Goal: Task Accomplishment & Management: Use online tool/utility

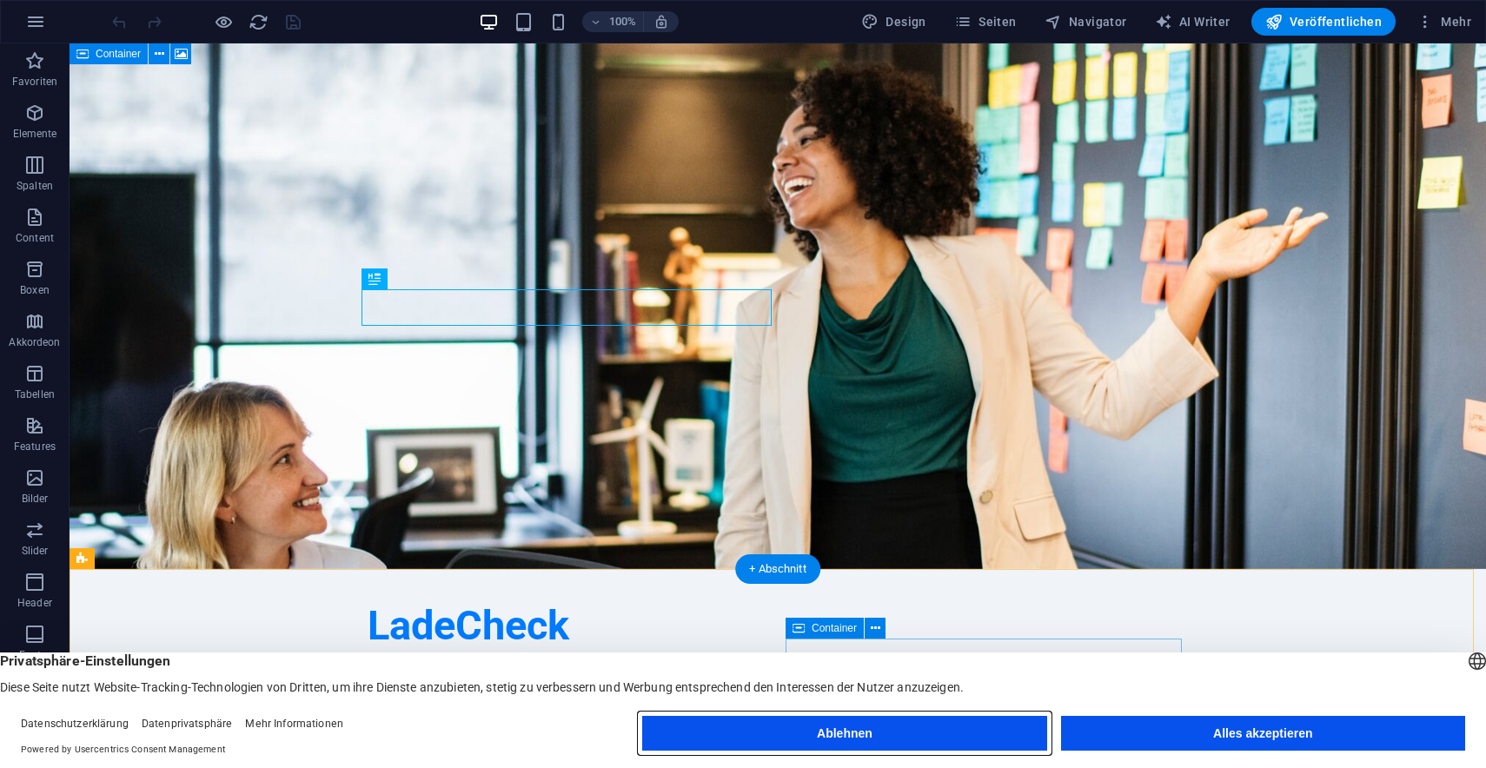
click at [872, 727] on button "Ablehnen" at bounding box center [844, 733] width 404 height 35
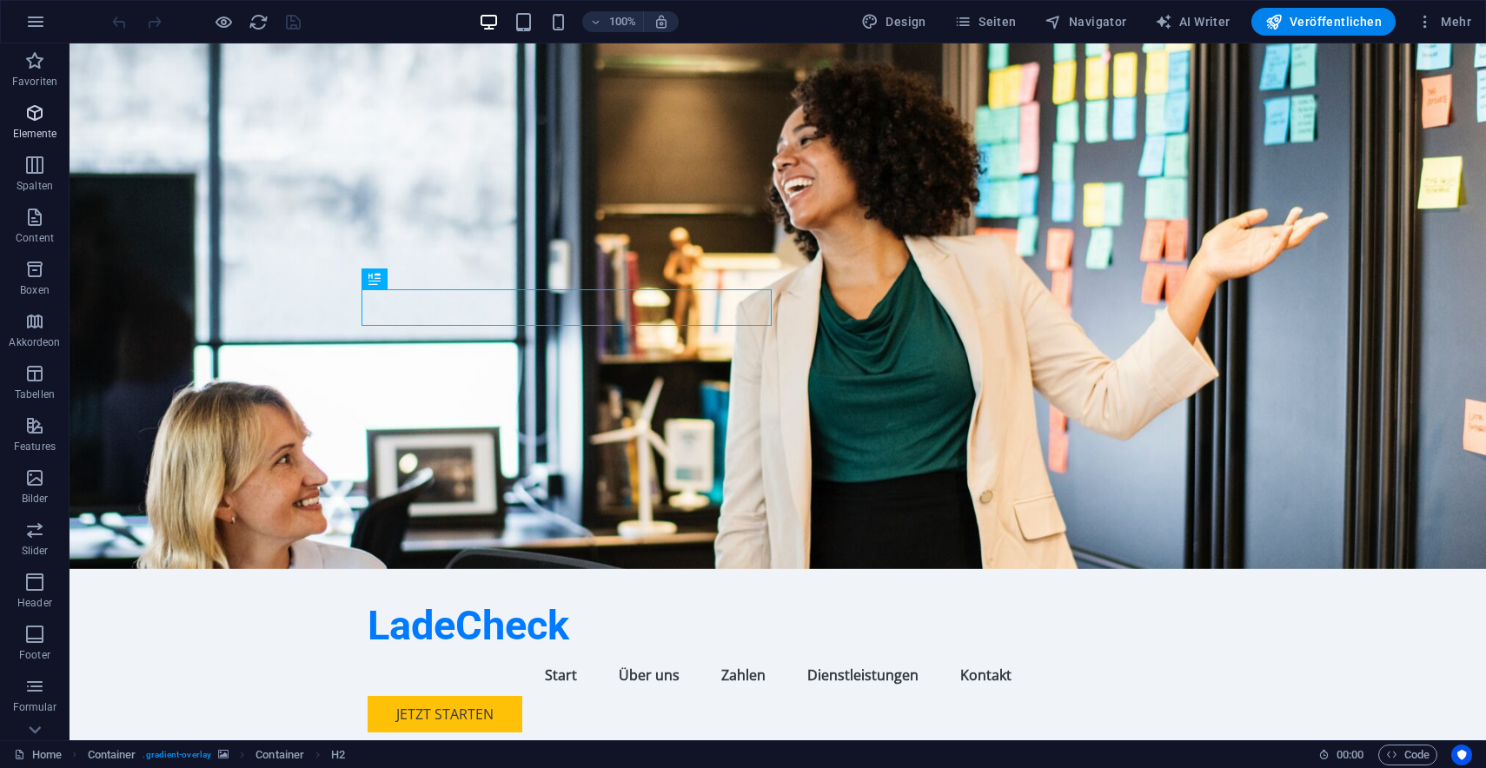
click at [56, 116] on span "Elemente" at bounding box center [34, 124] width 69 height 42
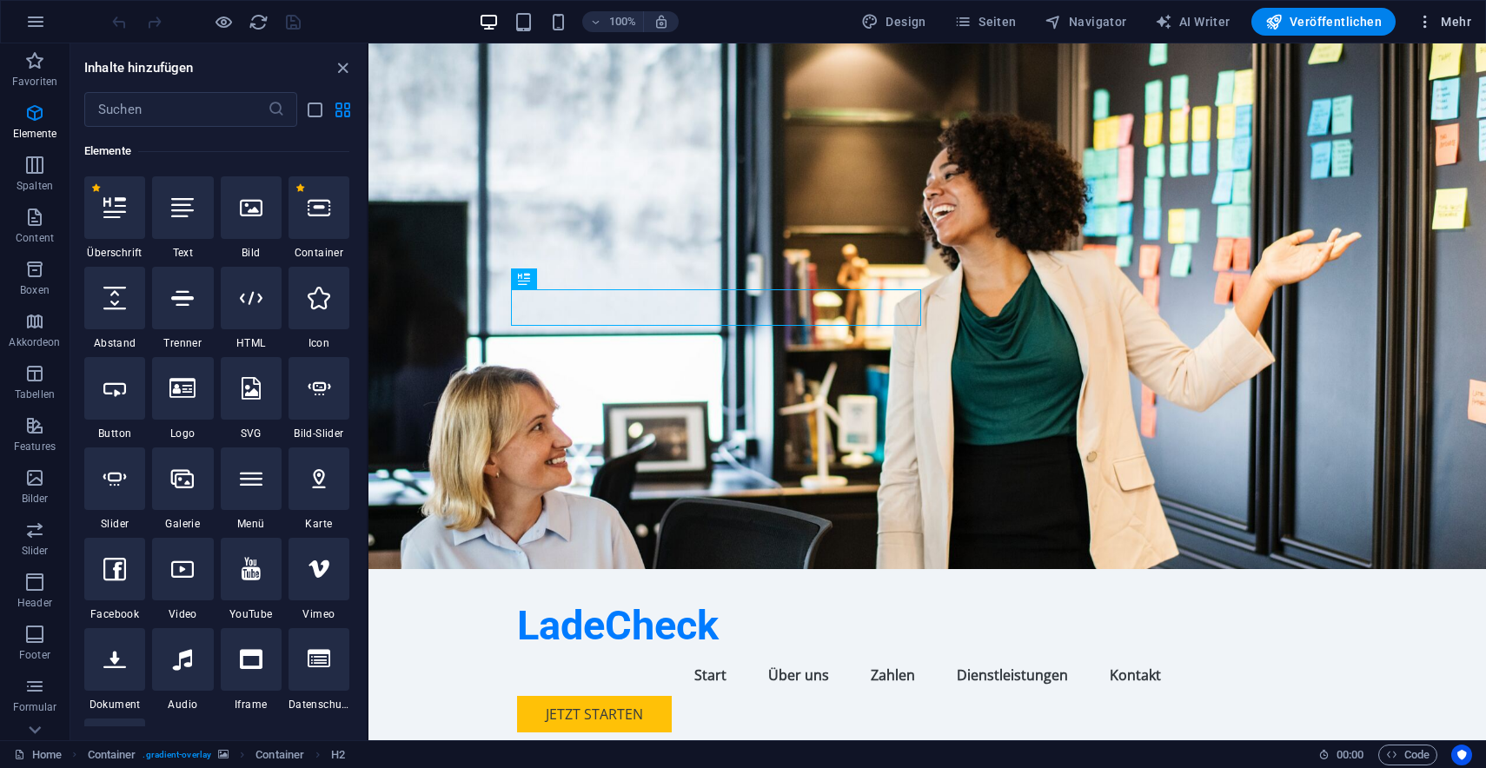
click at [1445, 14] on span "Mehr" at bounding box center [1443, 21] width 55 height 17
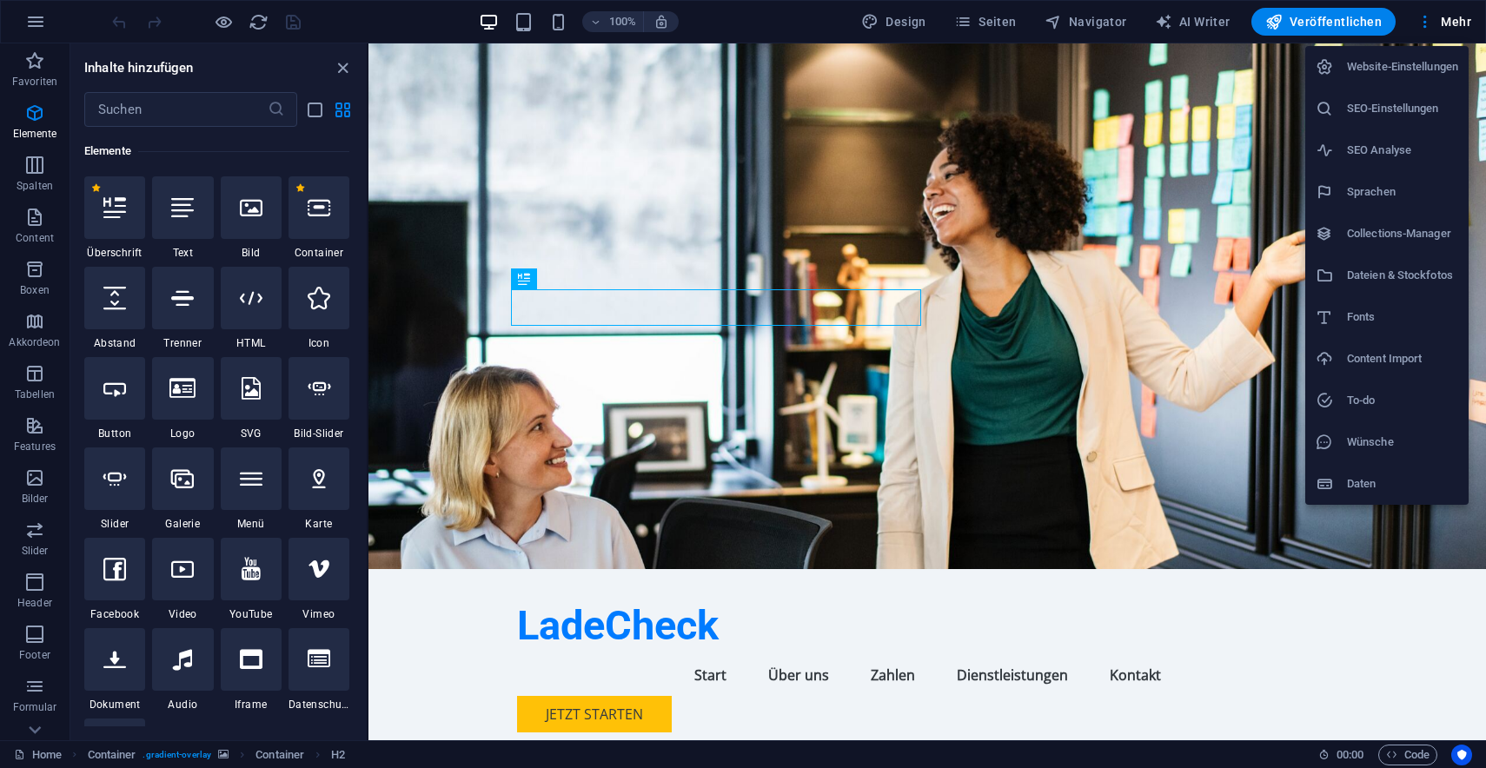
click at [752, 204] on div at bounding box center [743, 384] width 1486 height 768
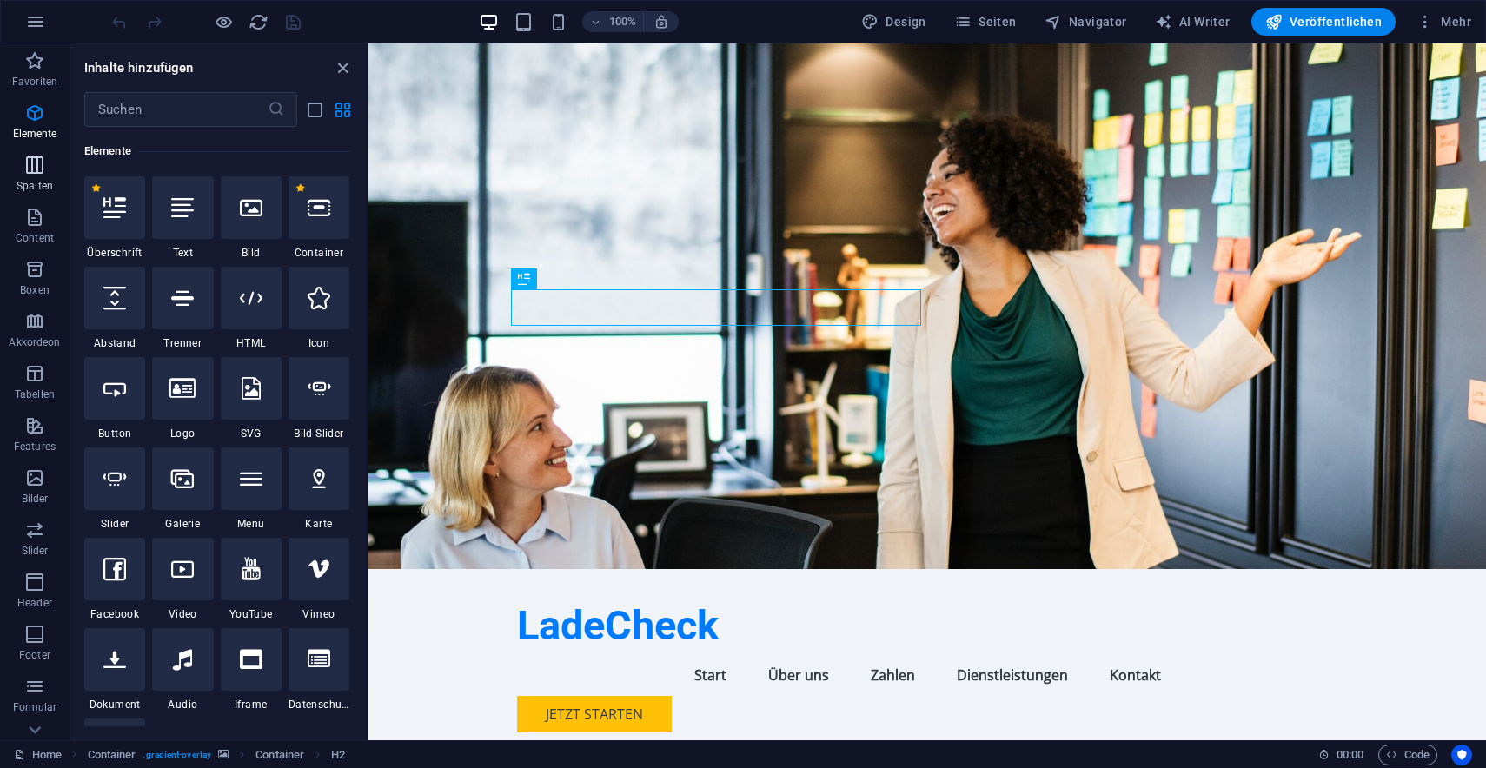
click at [36, 193] on span "Spalten" at bounding box center [34, 176] width 69 height 42
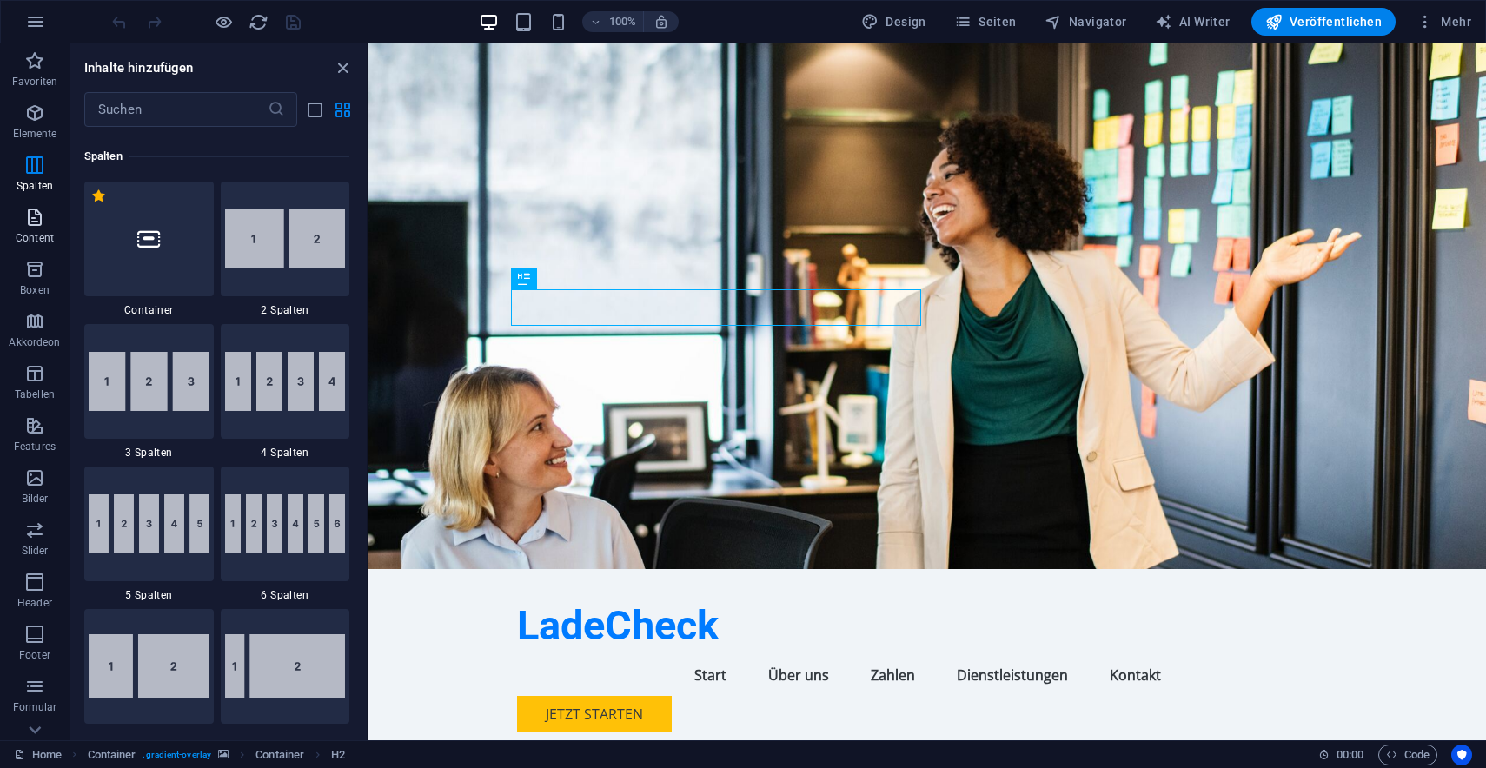
click at [35, 218] on icon "button" at bounding box center [34, 217] width 21 height 21
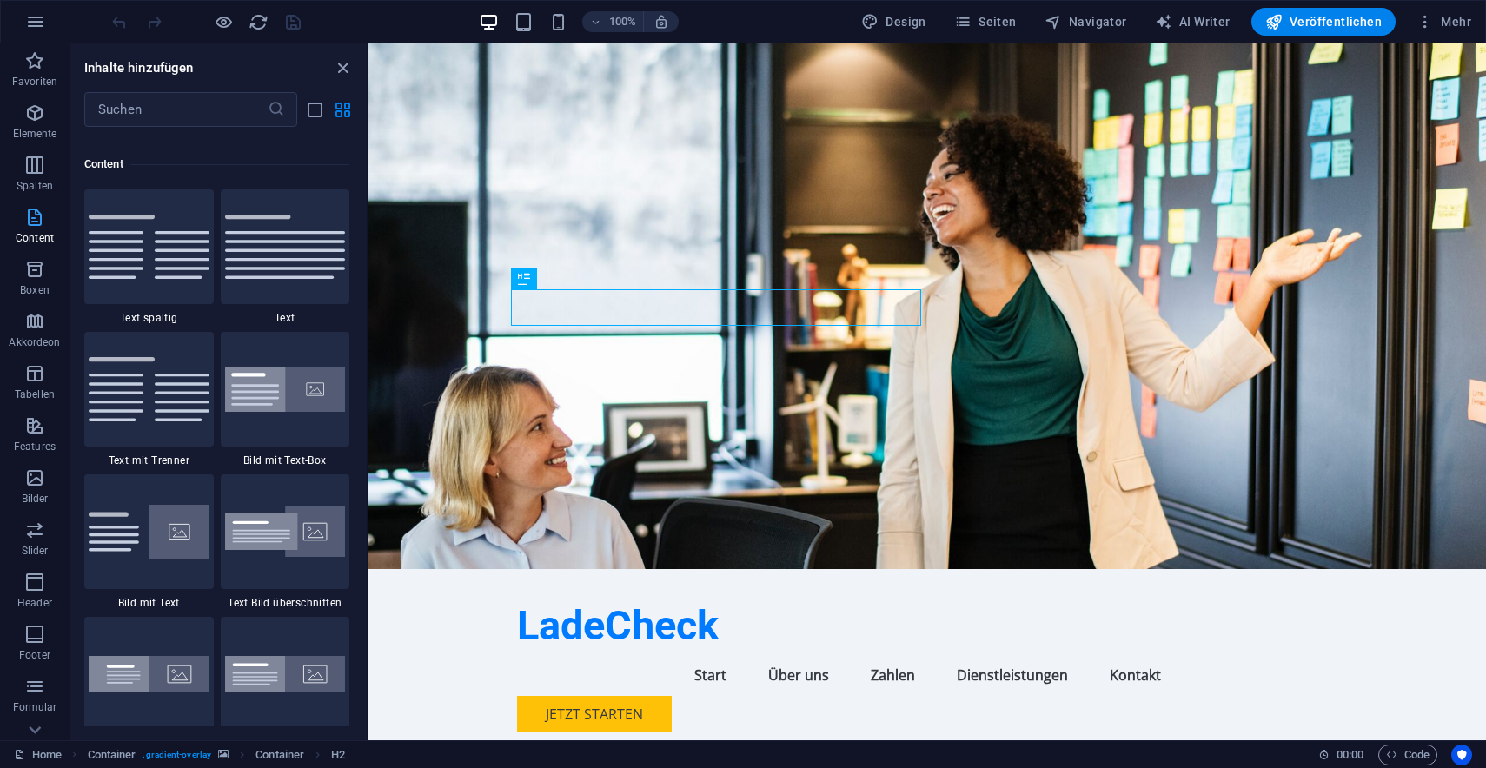
scroll to position [3040, 0]
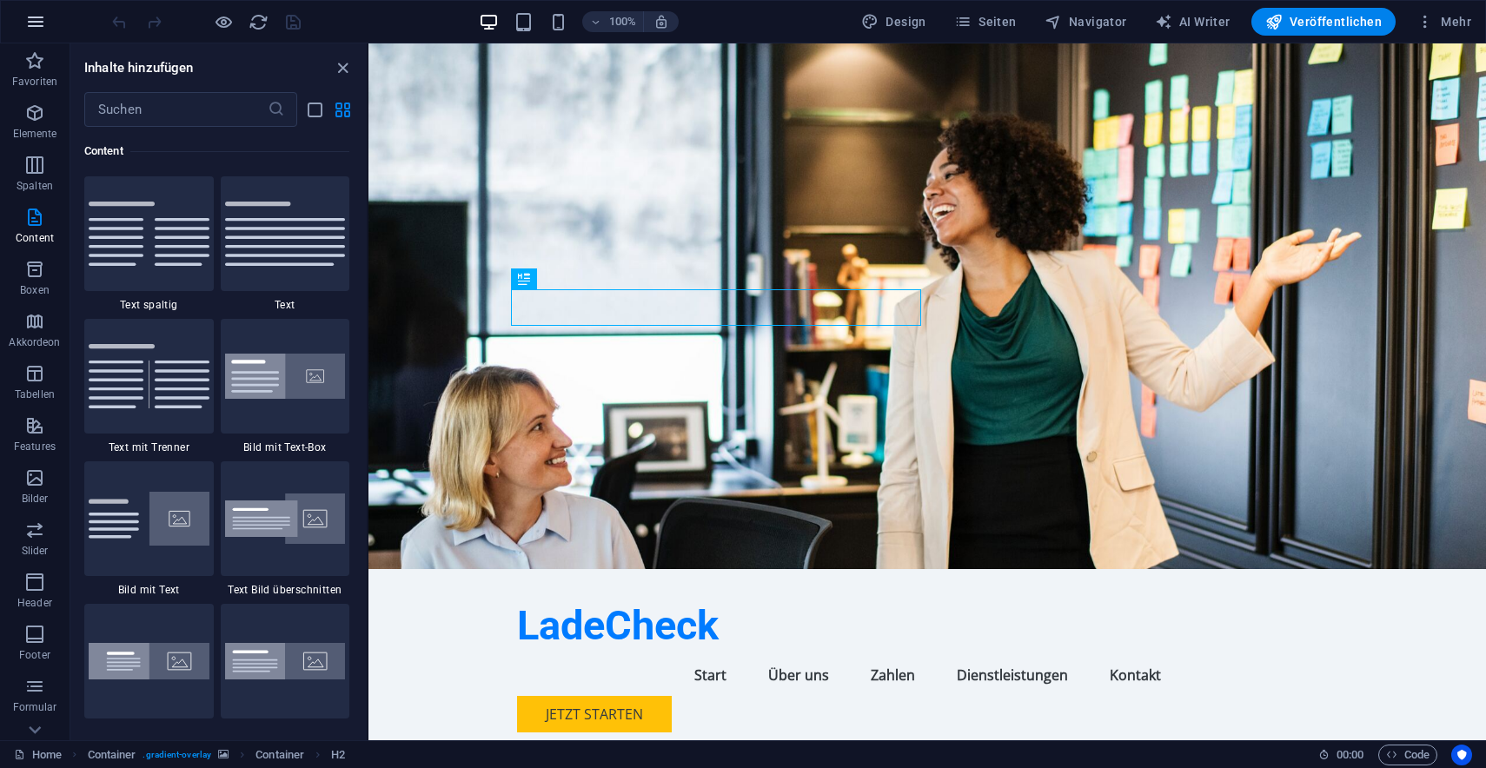
click at [49, 29] on button "button" at bounding box center [36, 22] width 42 height 42
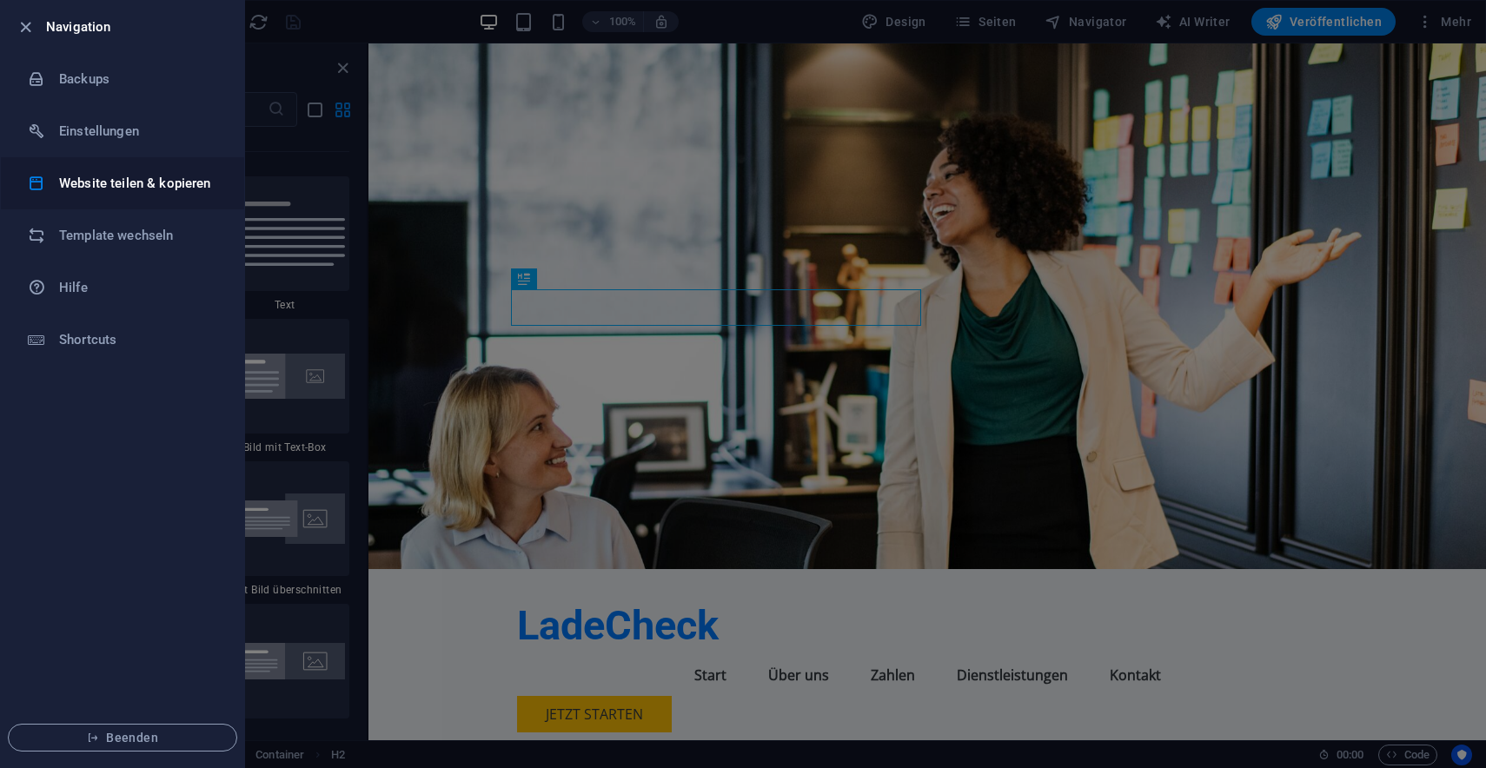
click at [115, 188] on h6 "Website teilen & kopieren" at bounding box center [139, 183] width 161 height 21
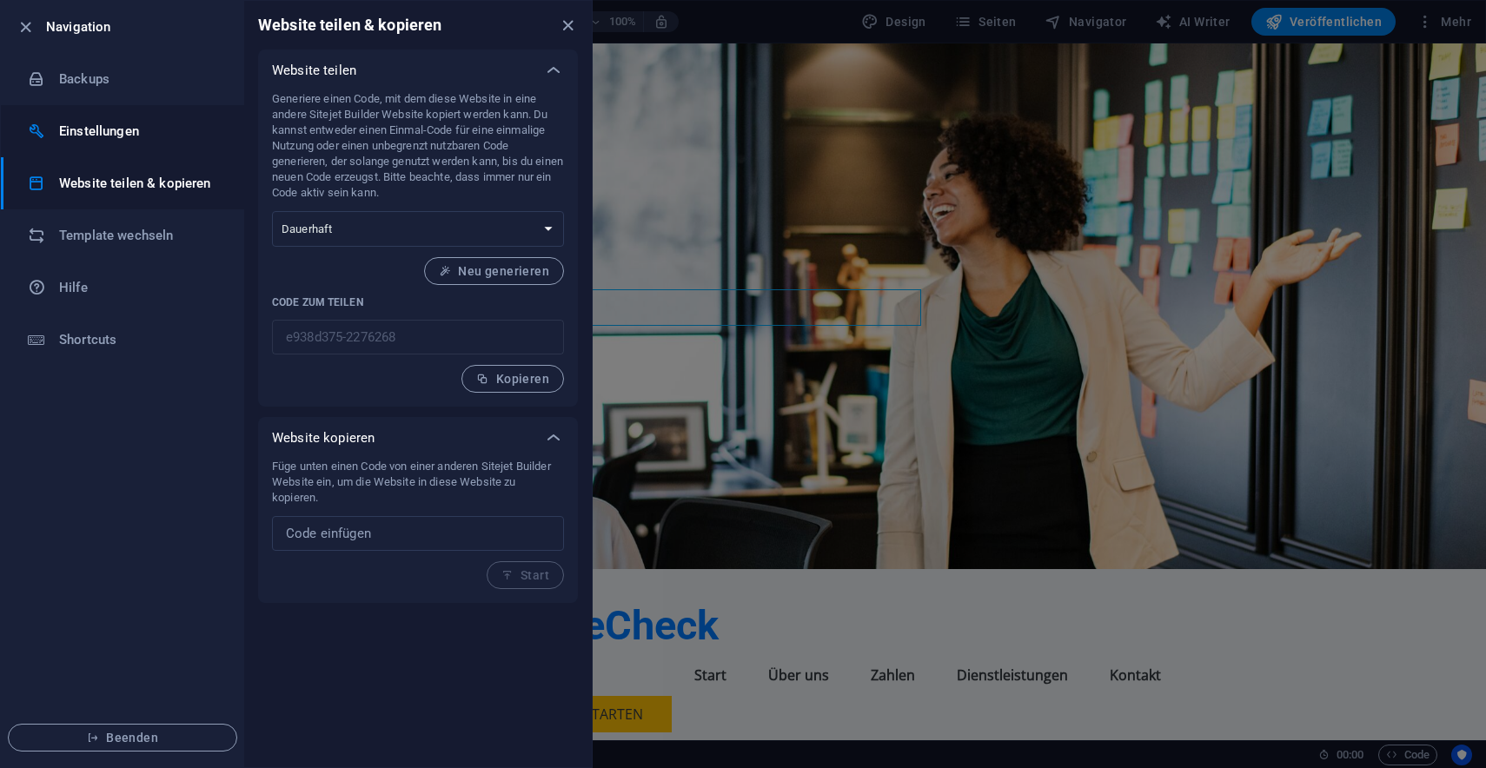
click at [128, 125] on h6 "Einstellungen" at bounding box center [139, 131] width 161 height 21
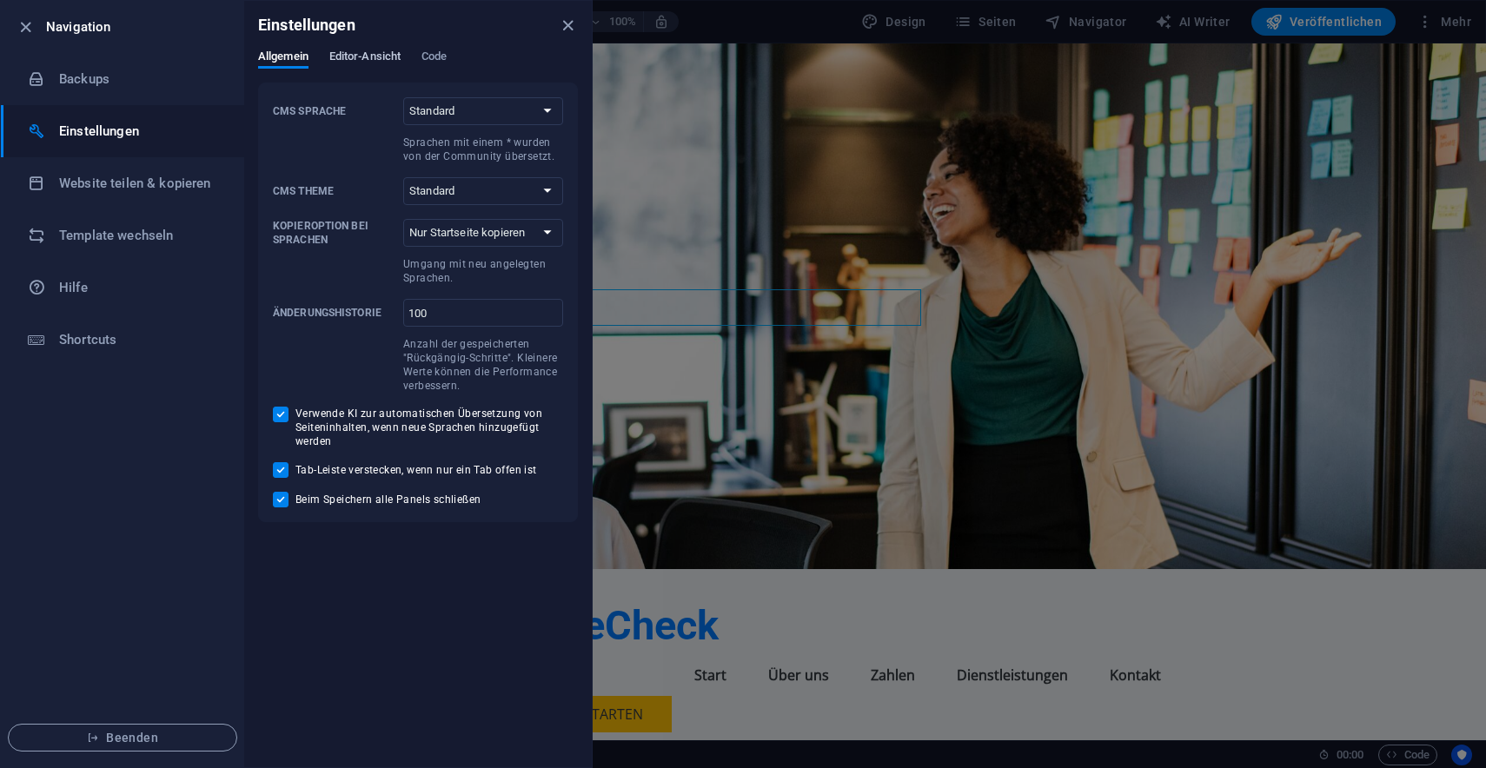
click at [377, 60] on span "Editor-Ansicht" at bounding box center [364, 58] width 71 height 24
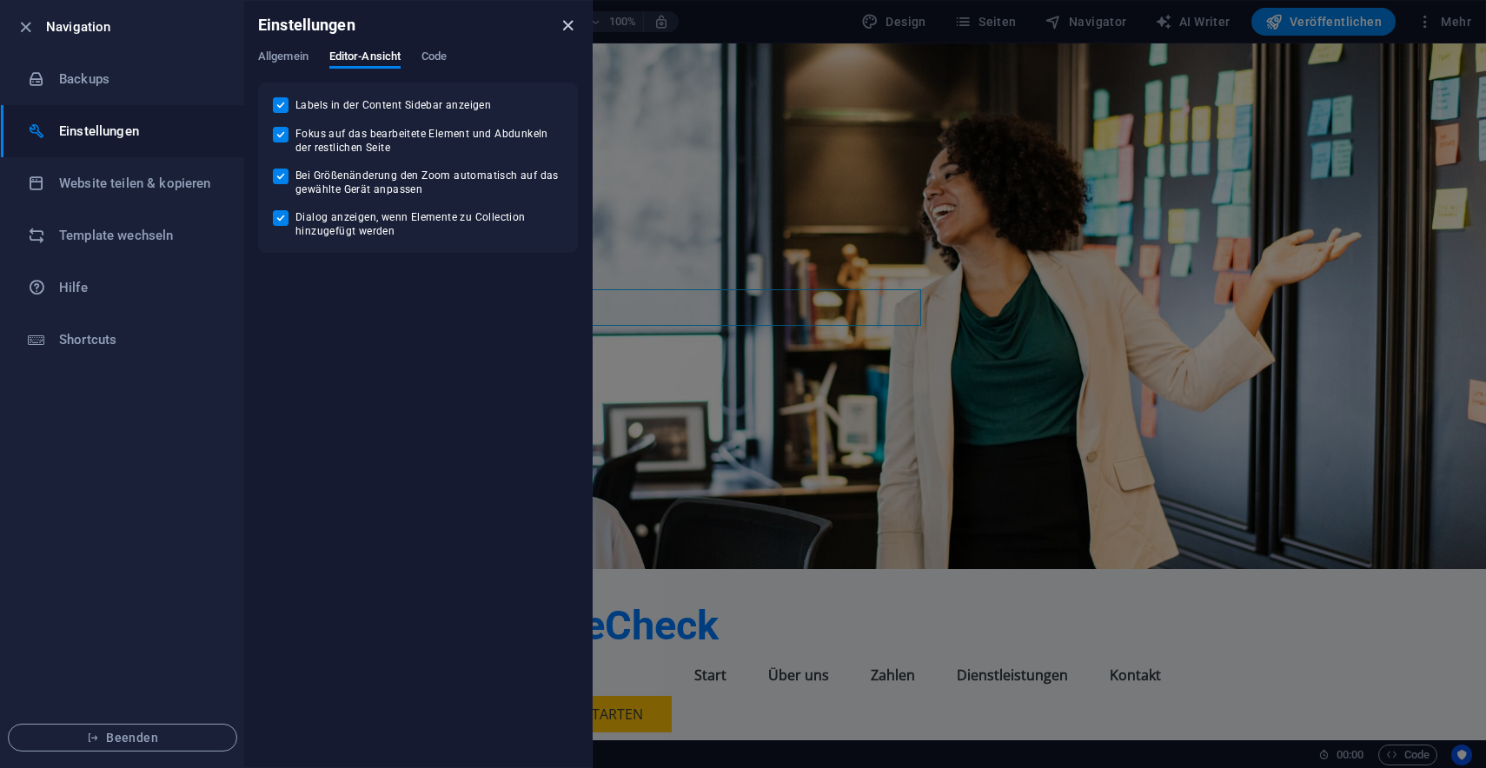
click at [562, 30] on icon "close" at bounding box center [568, 26] width 20 height 20
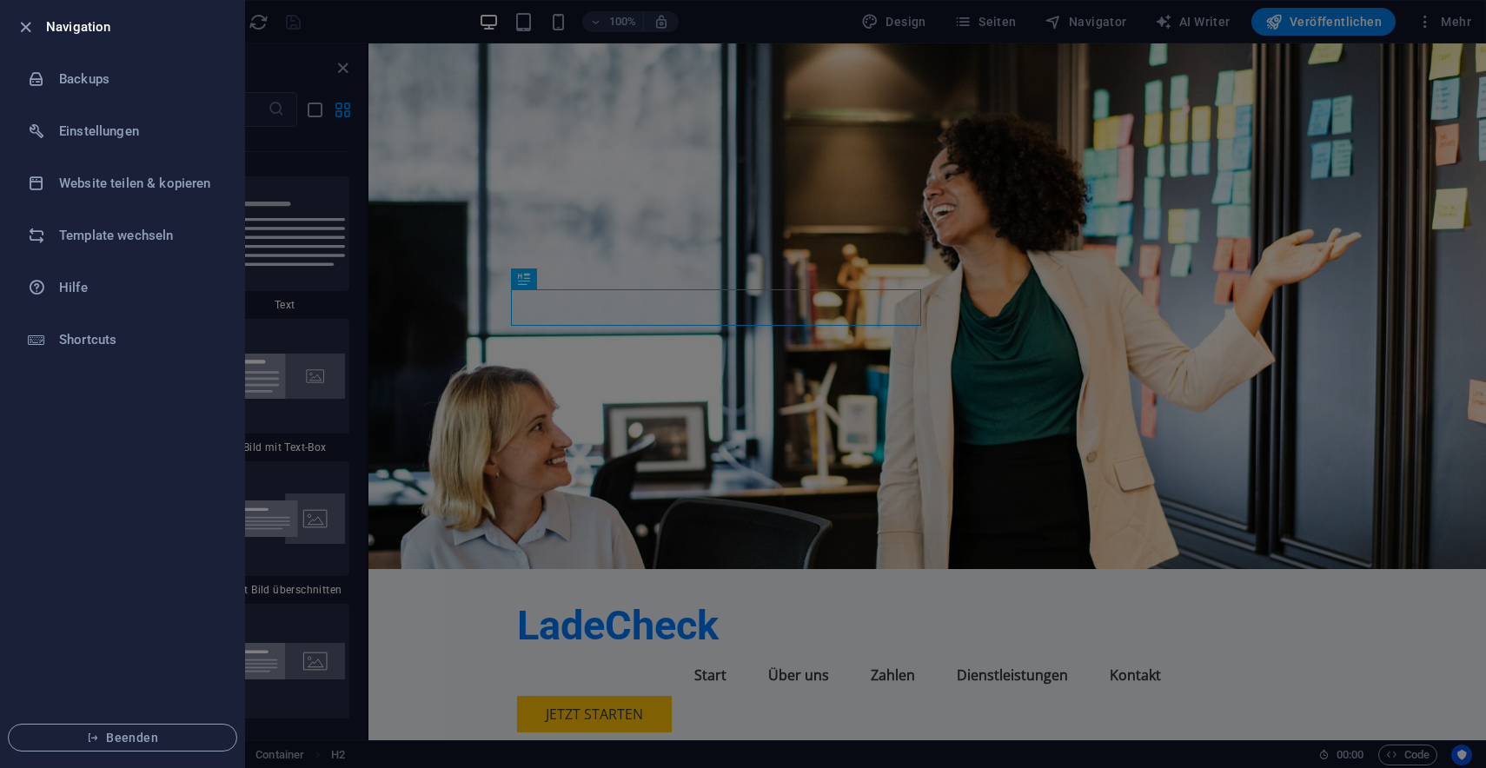
click at [323, 274] on div at bounding box center [743, 384] width 1486 height 768
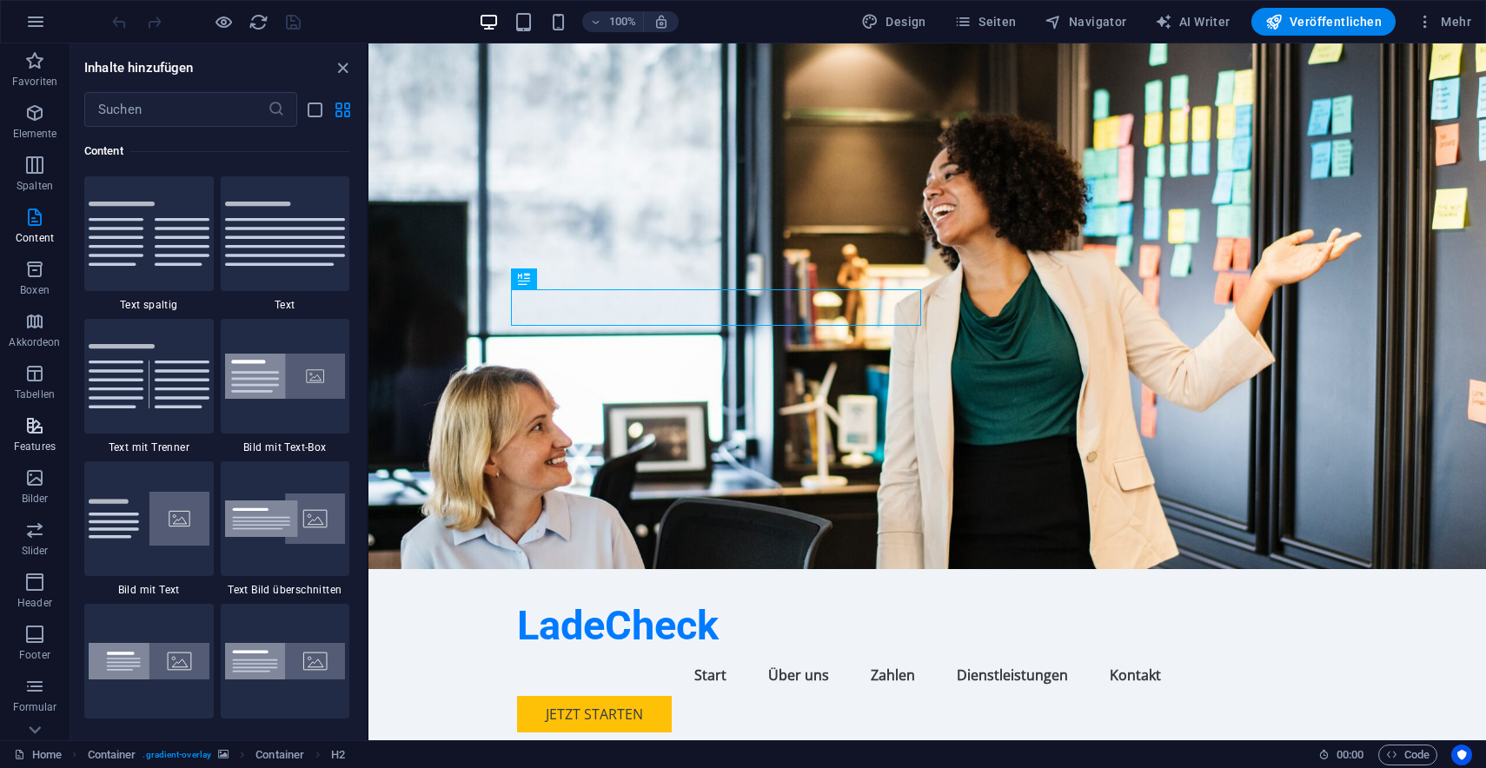
click at [34, 417] on icon "button" at bounding box center [34, 425] width 21 height 21
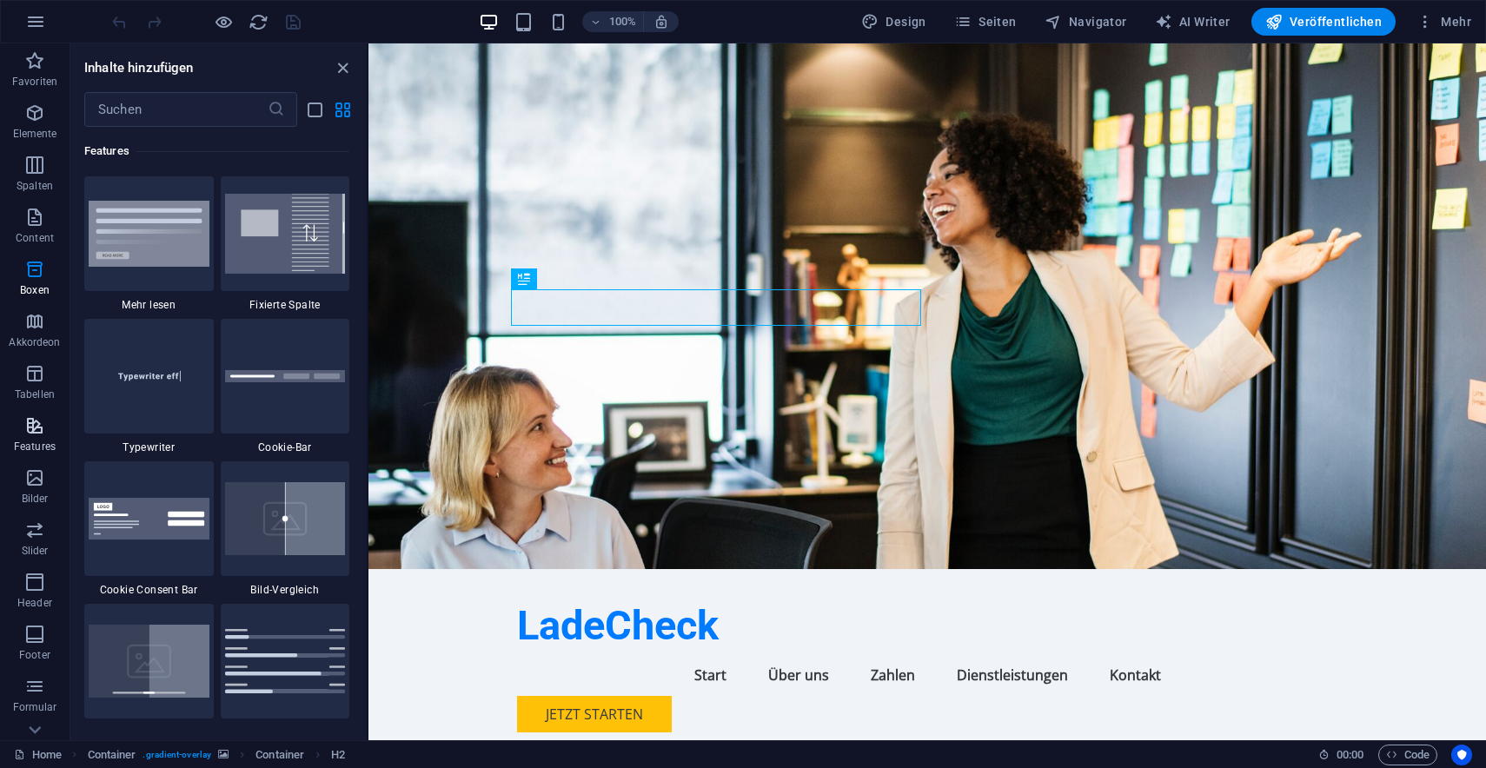
scroll to position [73, 0]
click at [1062, 25] on icon "button" at bounding box center [1052, 21] width 17 height 17
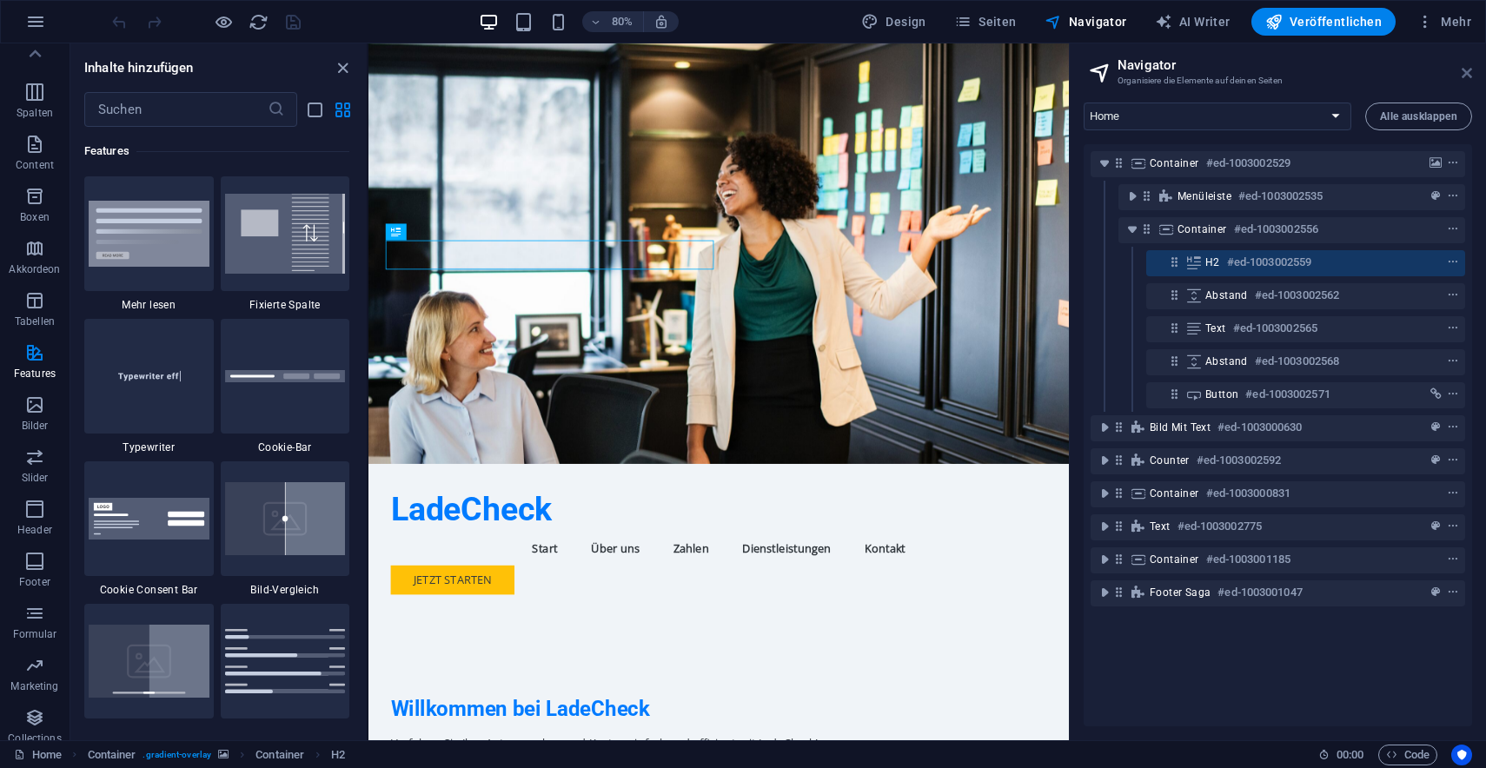
drag, startPoint x: 1460, startPoint y: 70, endPoint x: 1086, endPoint y: 23, distance: 377.5
click at [1461, 70] on icon at bounding box center [1466, 73] width 10 height 14
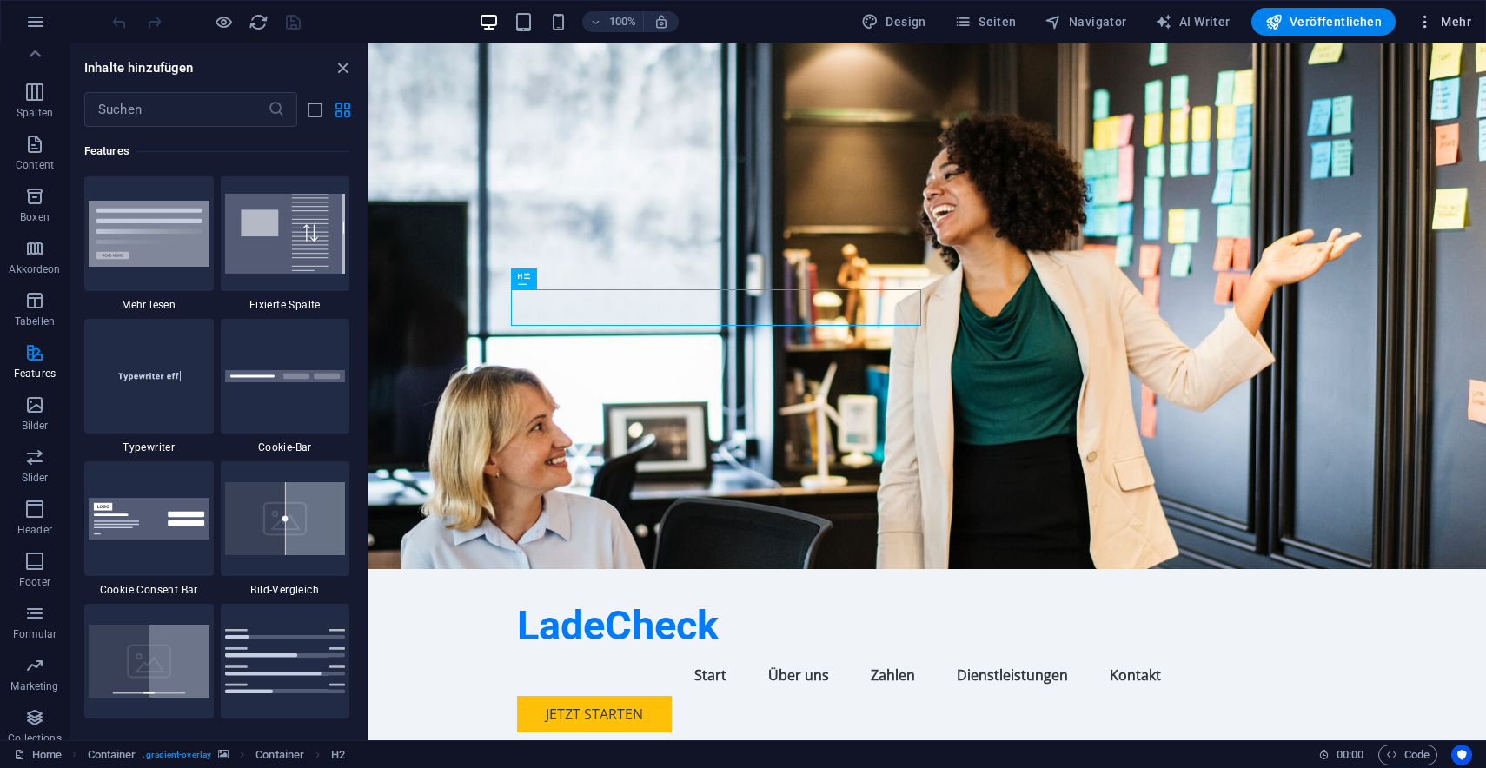
click at [1452, 23] on span "Mehr" at bounding box center [1443, 21] width 55 height 17
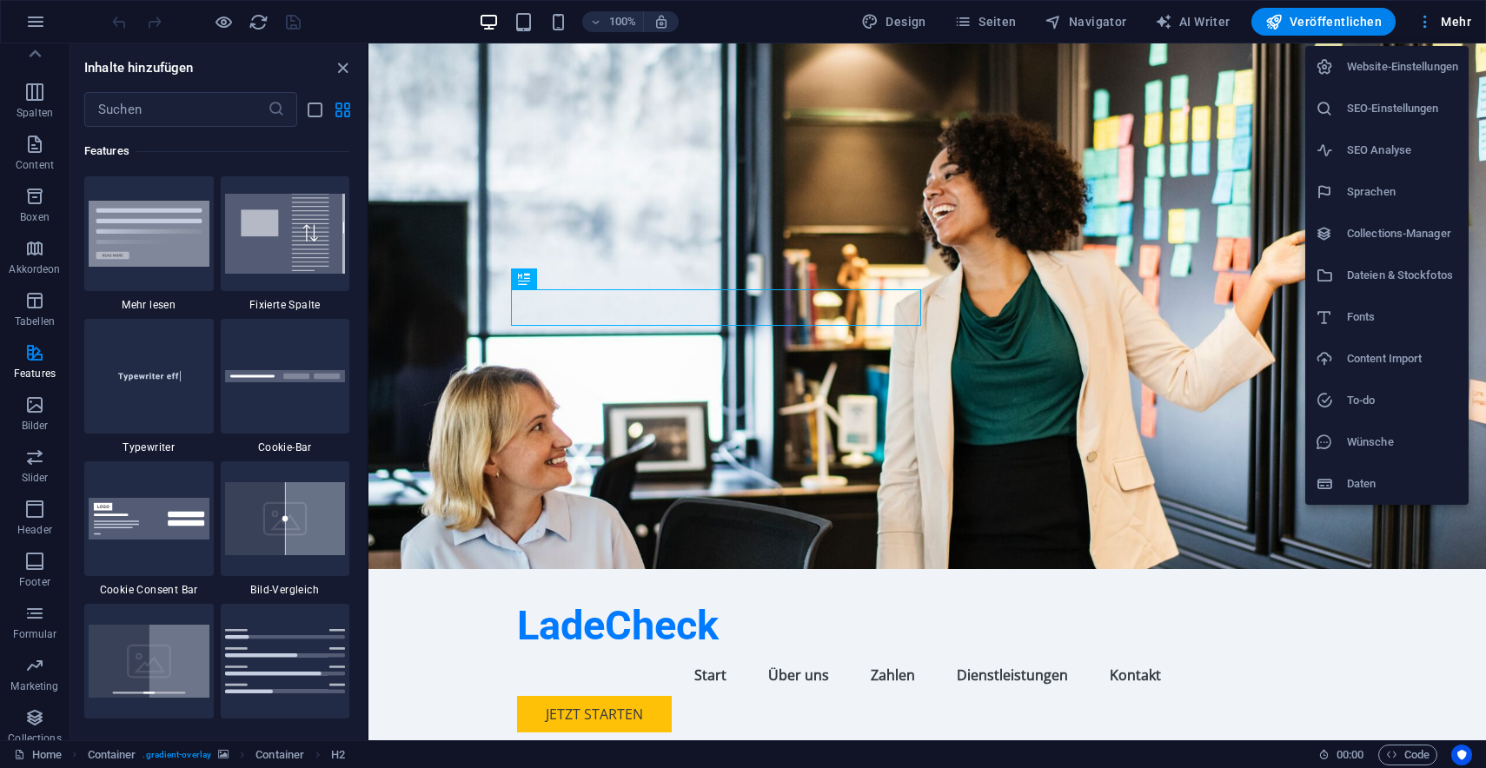
click at [1452, 23] on div at bounding box center [743, 384] width 1486 height 768
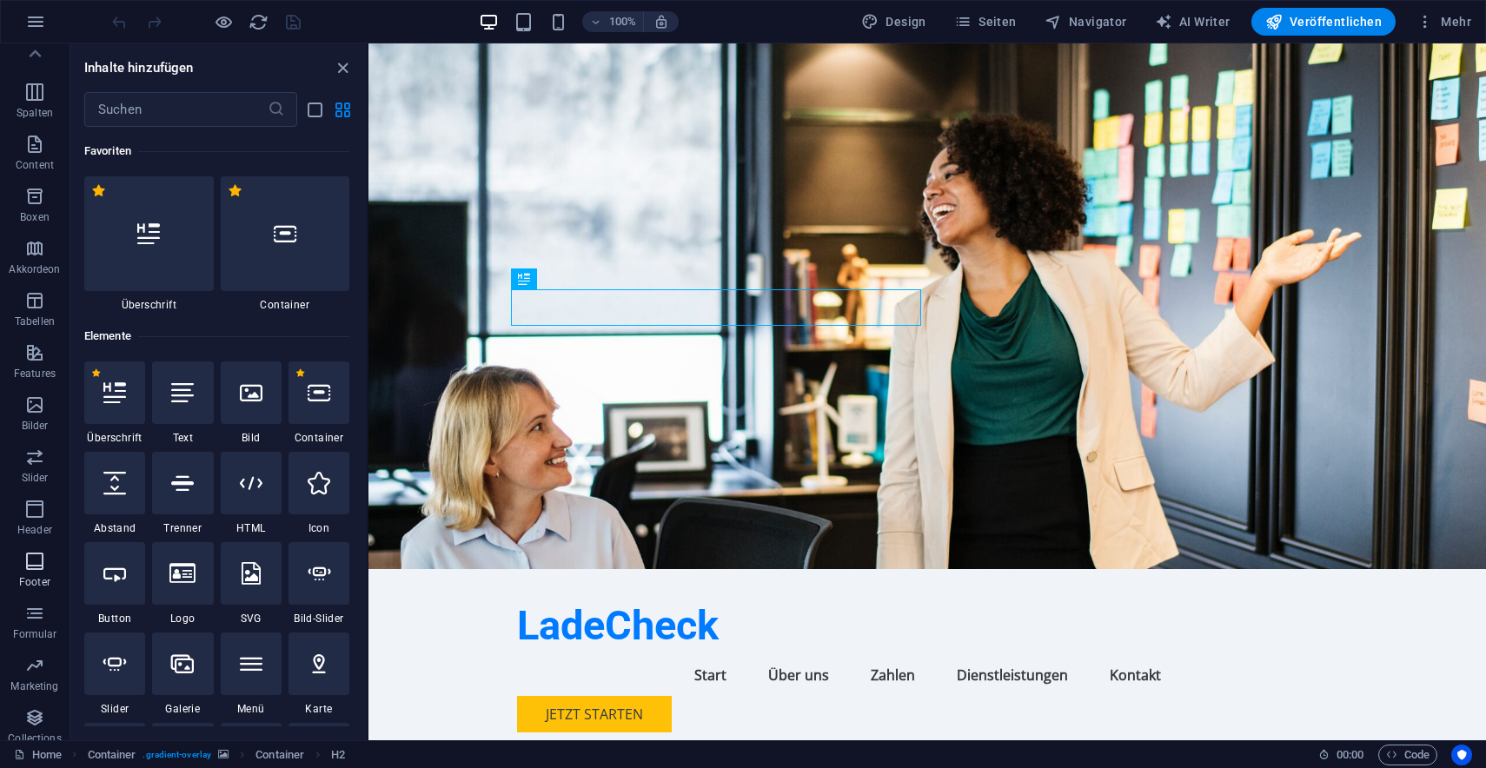
scroll to position [0, 0]
click at [20, 331] on span "Akkordeon" at bounding box center [34, 332] width 69 height 42
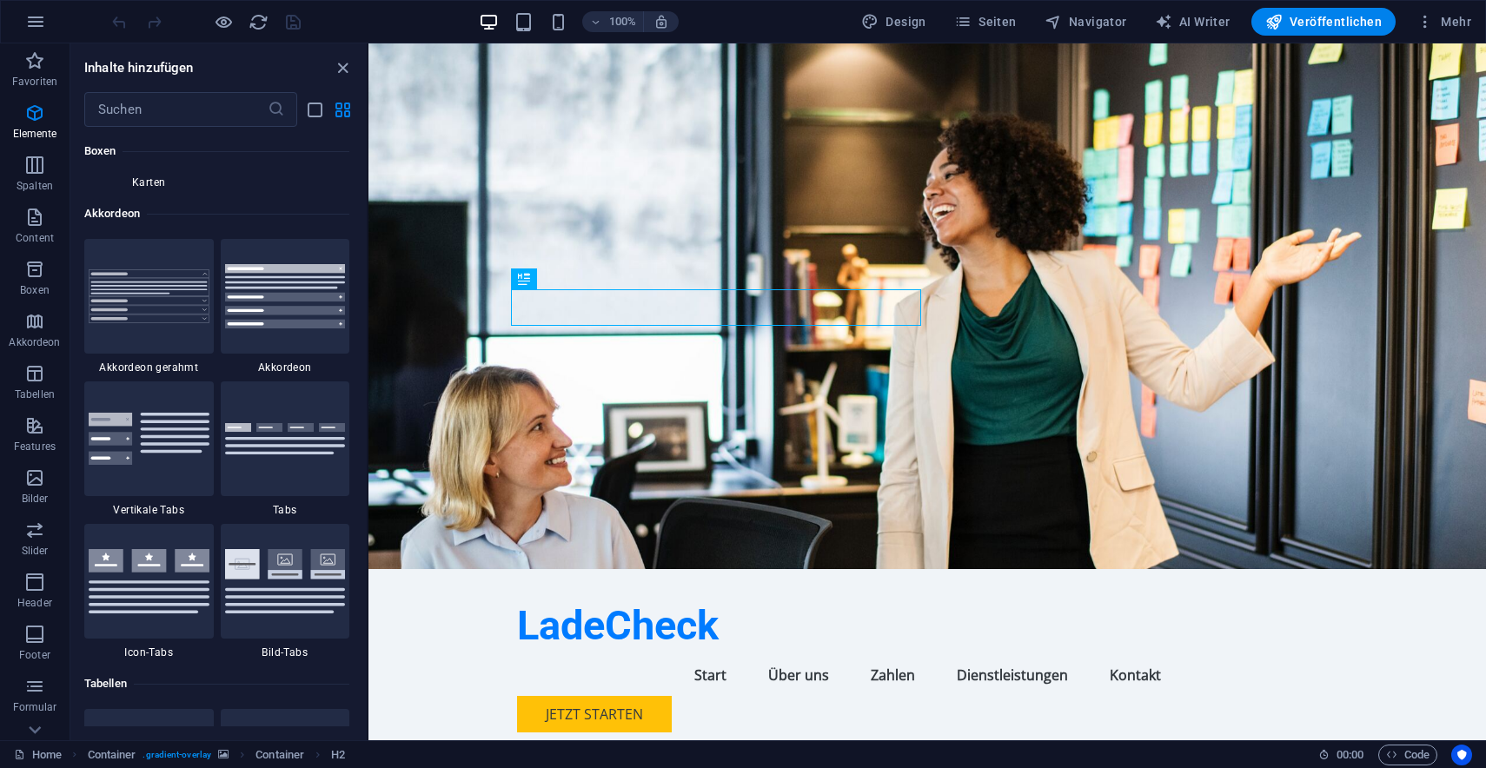
scroll to position [5547, 0]
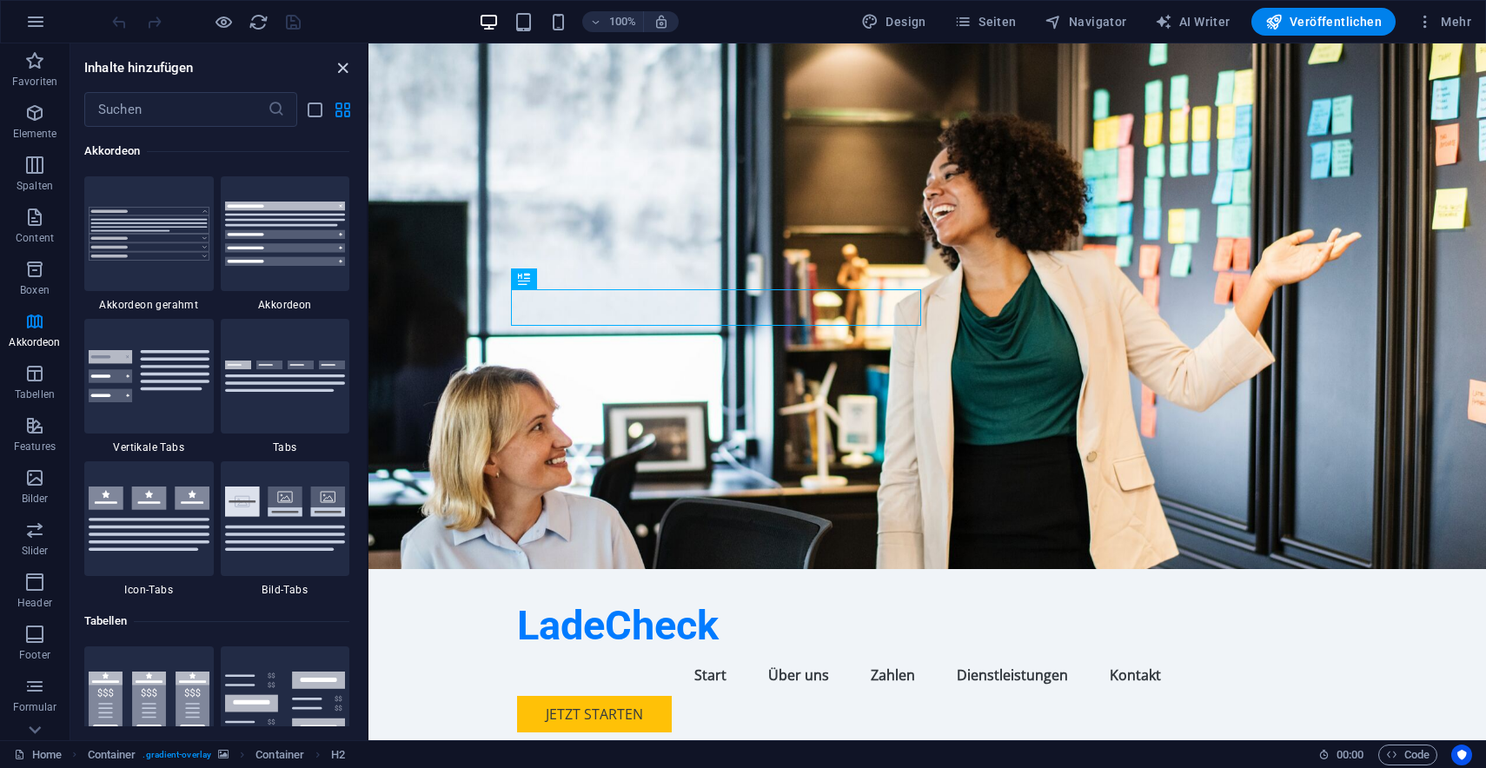
click at [342, 69] on icon "close panel" at bounding box center [343, 68] width 20 height 20
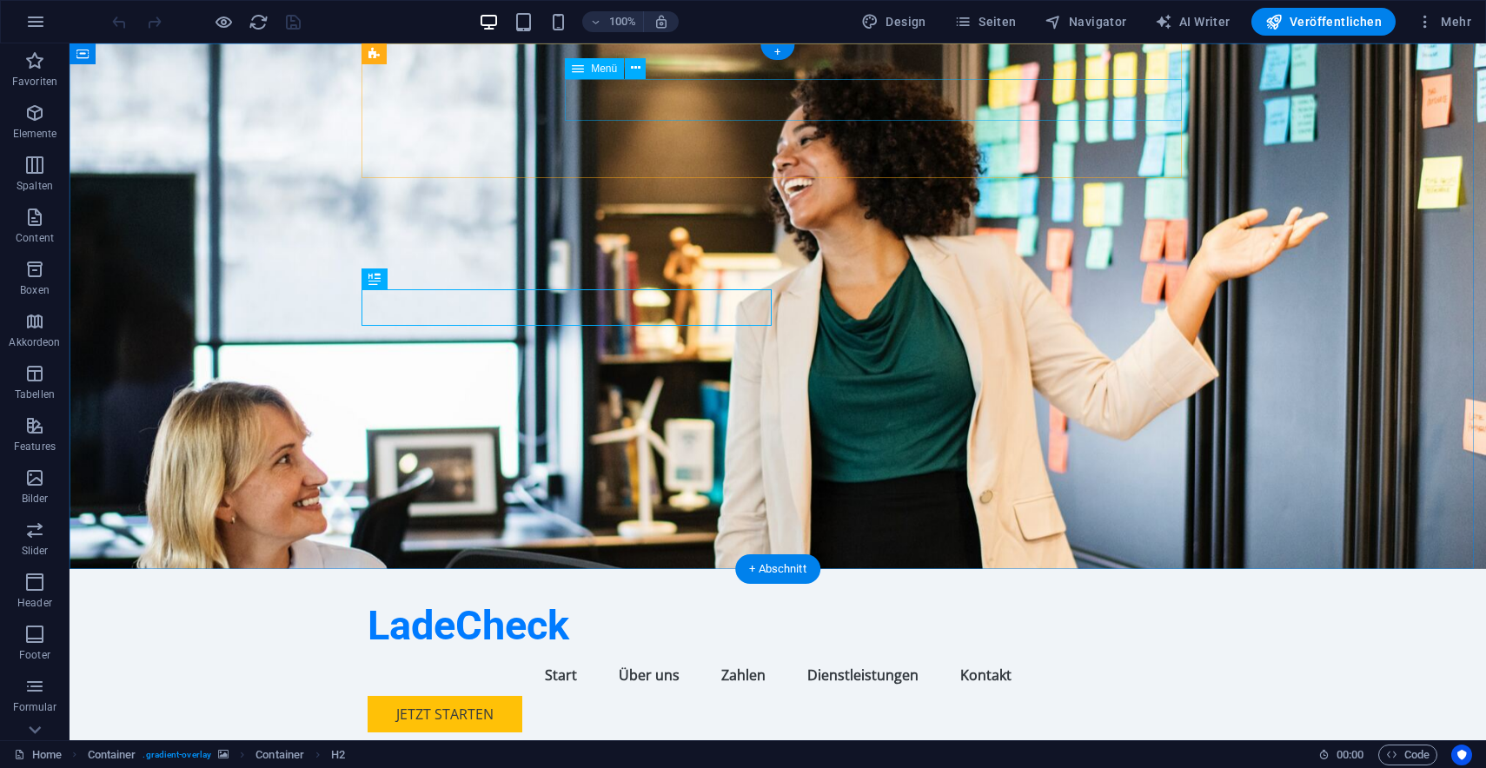
click at [977, 654] on nav "Start Über uns Zahlen Dienstleistungen Kontakt" at bounding box center [777, 675] width 820 height 42
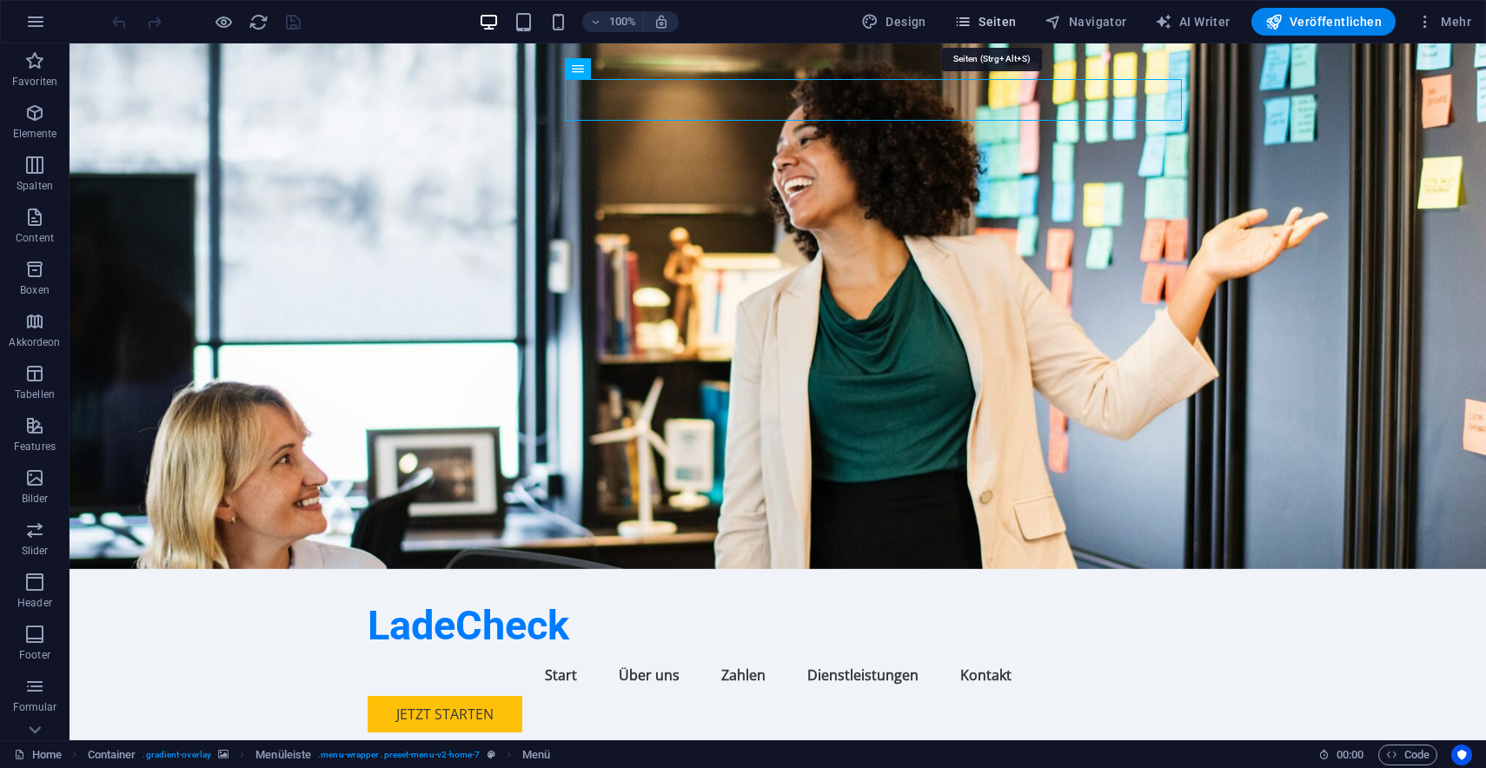
click at [996, 19] on span "Seiten" at bounding box center [985, 21] width 63 height 17
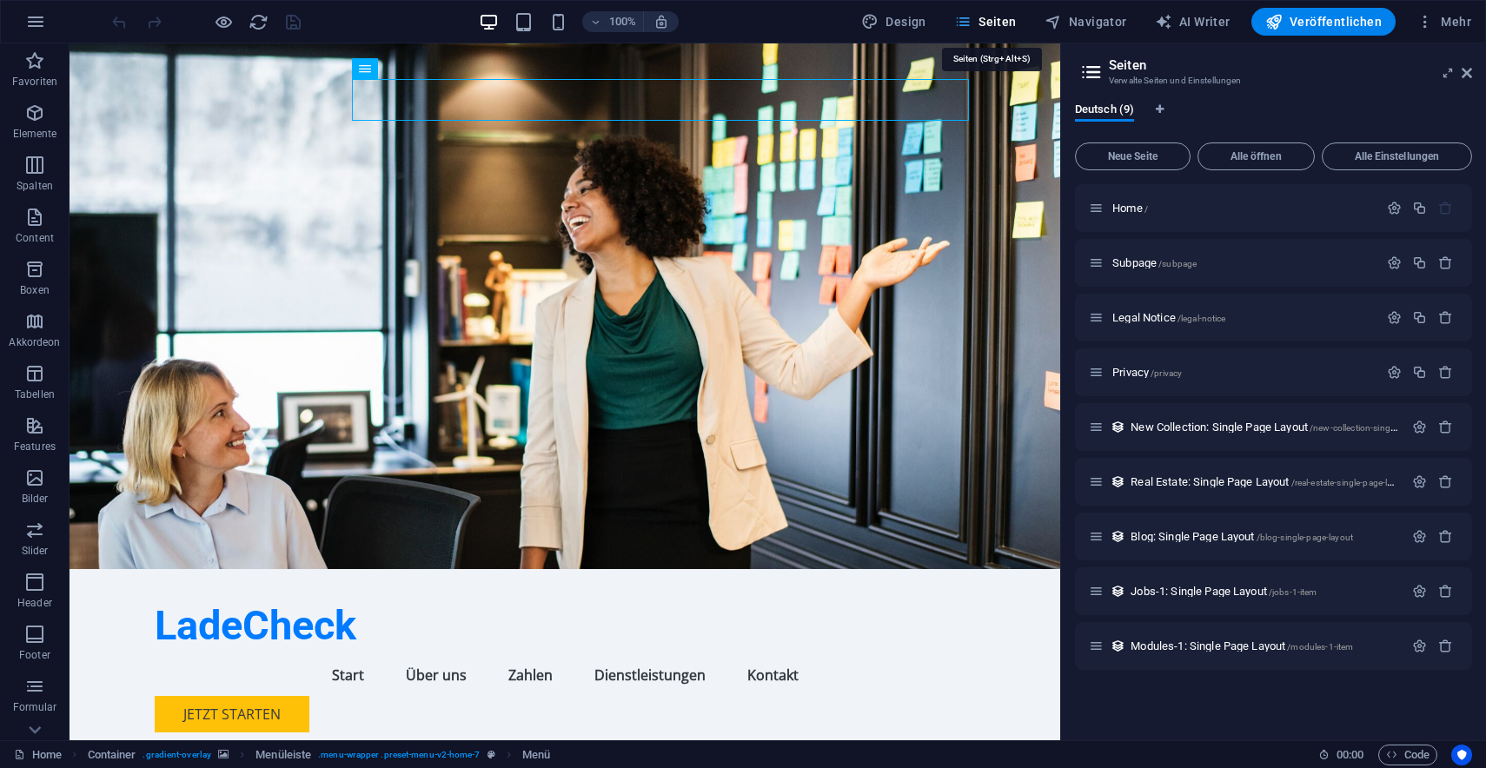
click at [996, 19] on span "Seiten" at bounding box center [985, 21] width 63 height 17
click at [1282, 30] on icon "button" at bounding box center [1273, 21] width 17 height 17
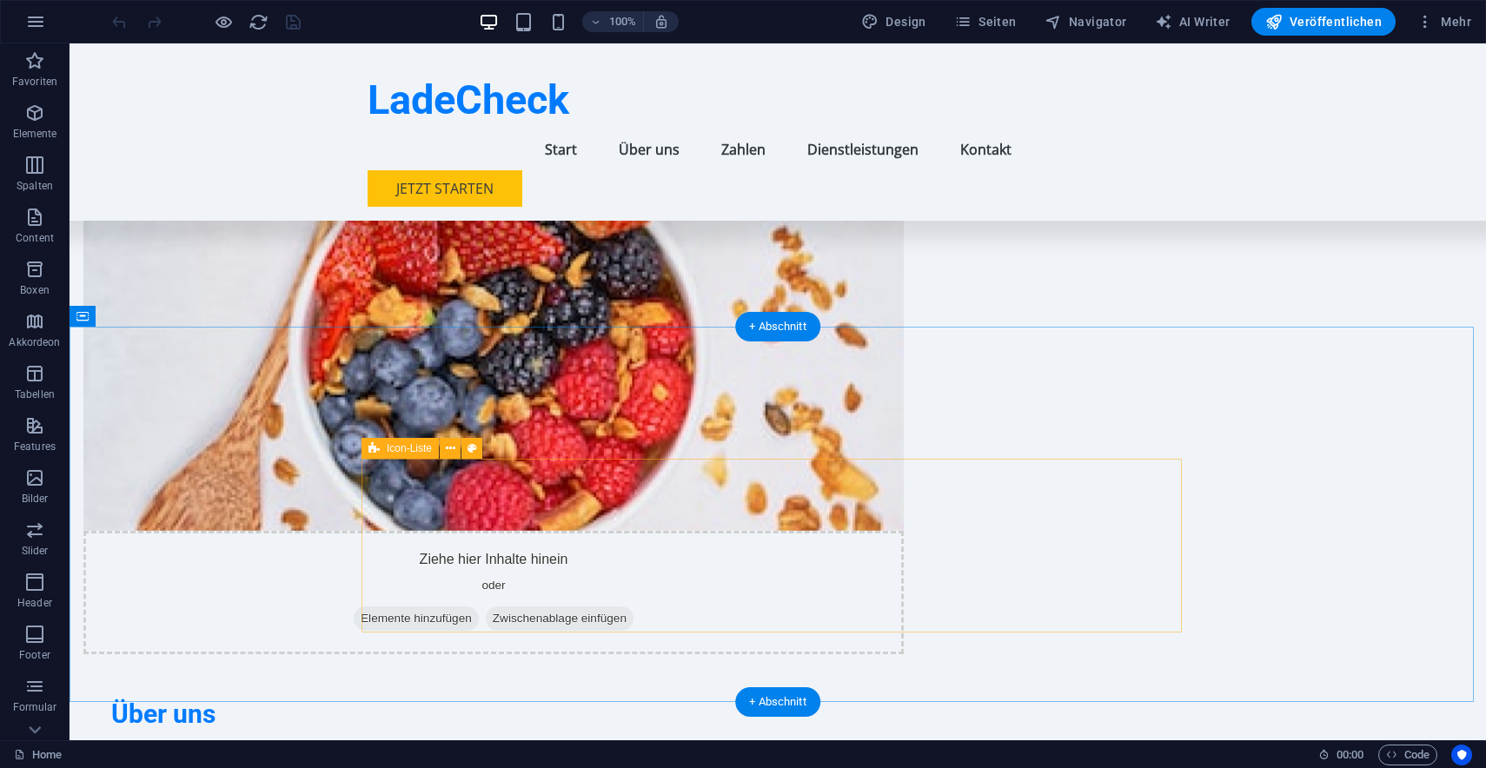
scroll to position [787, 0]
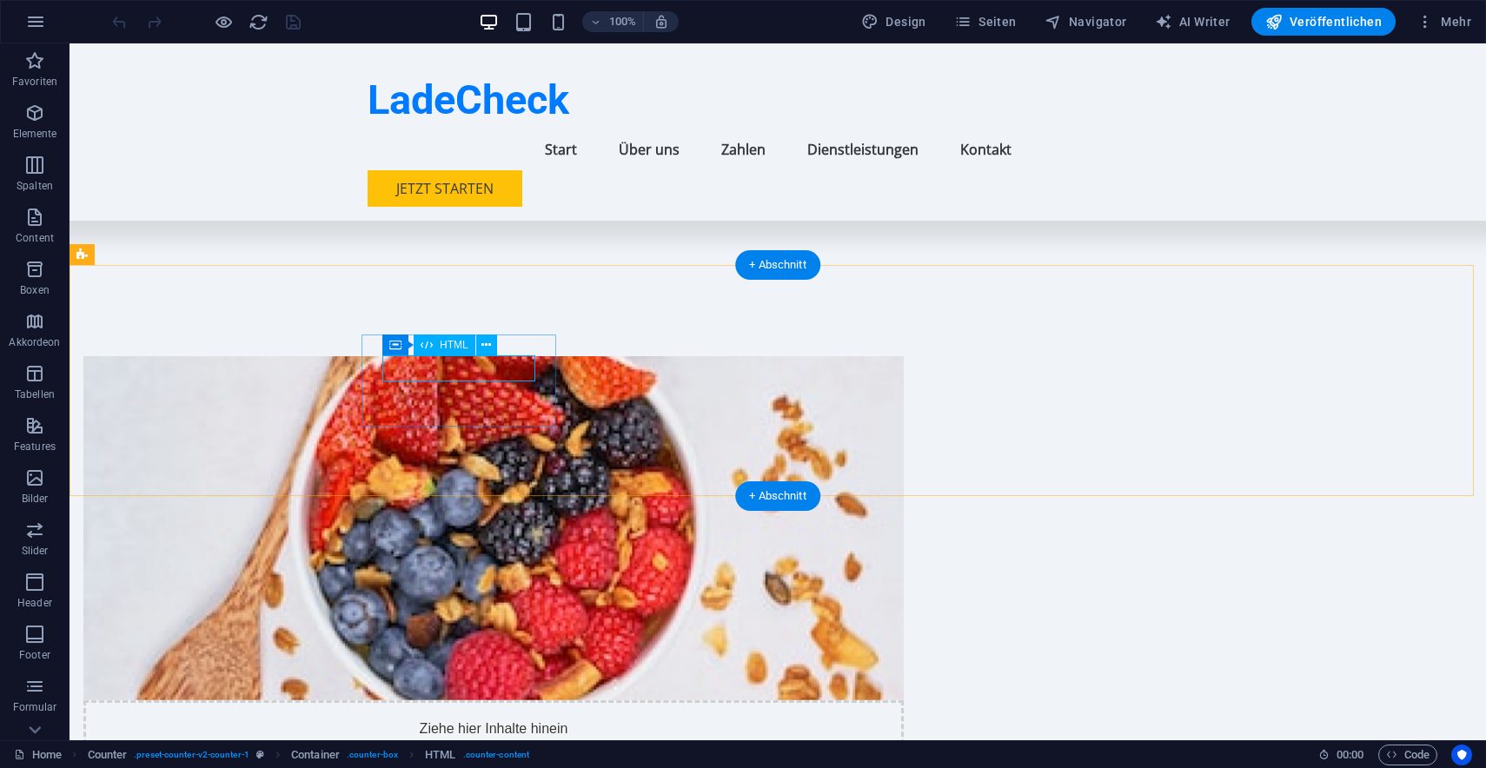
click at [453, 345] on span "HTML" at bounding box center [454, 345] width 29 height 10
click at [483, 347] on icon at bounding box center [486, 345] width 10 height 18
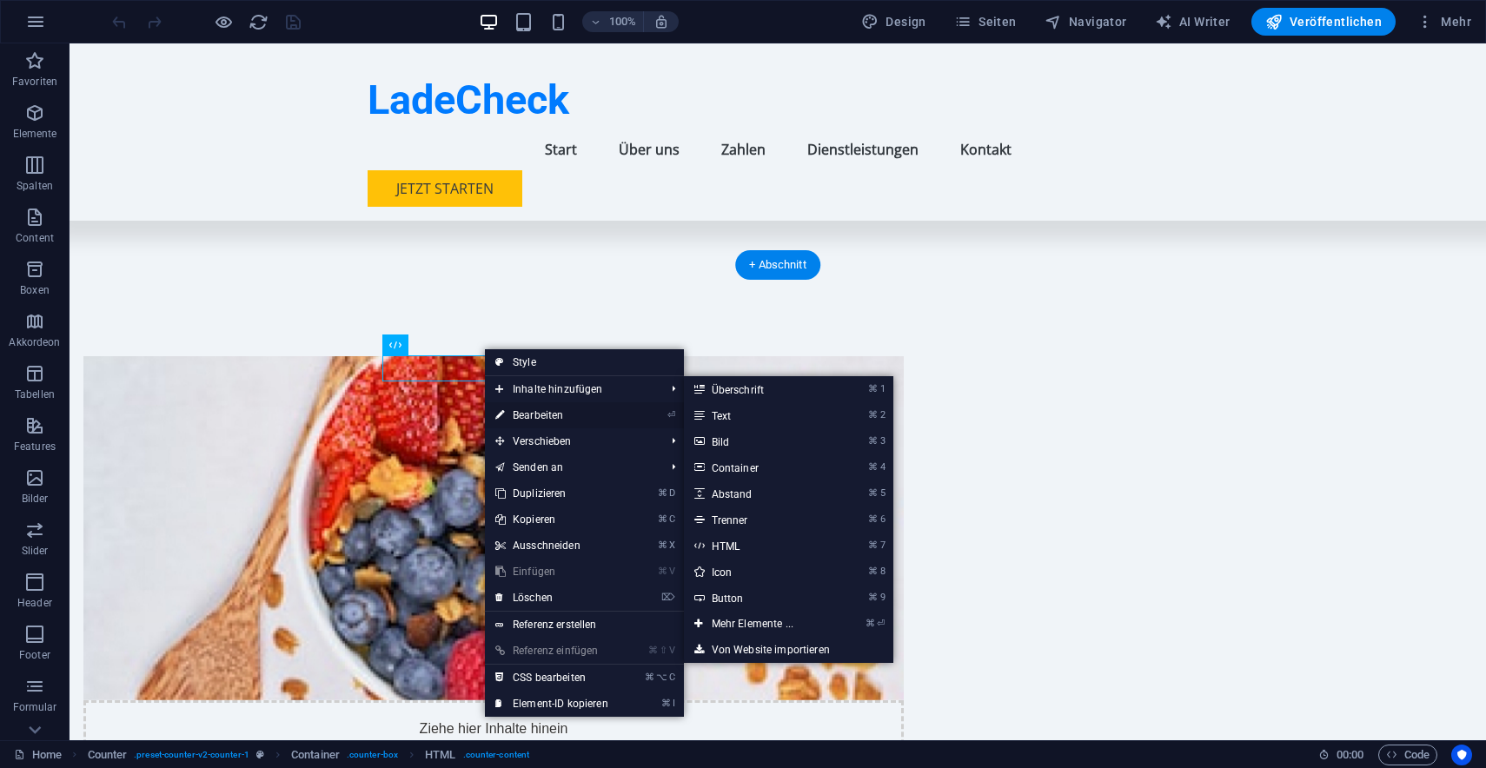
click at [519, 407] on link "⏎ Bearbeiten" at bounding box center [552, 415] width 134 height 26
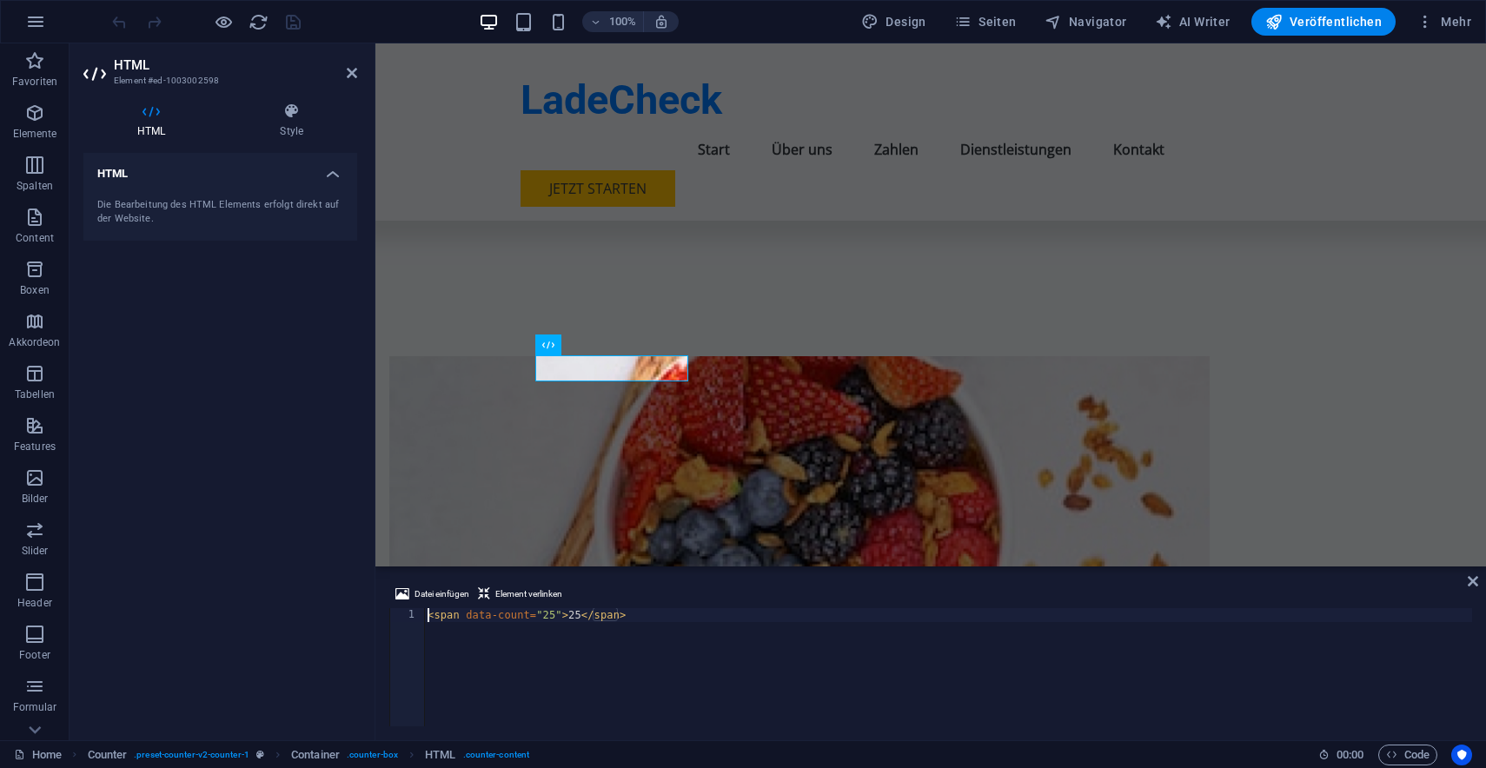
click at [1478, 584] on div "Datei einfügen Element verlinken <span data-count="25">25</span> 1 < span data-…" at bounding box center [930, 655] width 1110 height 170
click at [1471, 584] on icon at bounding box center [1472, 581] width 10 height 14
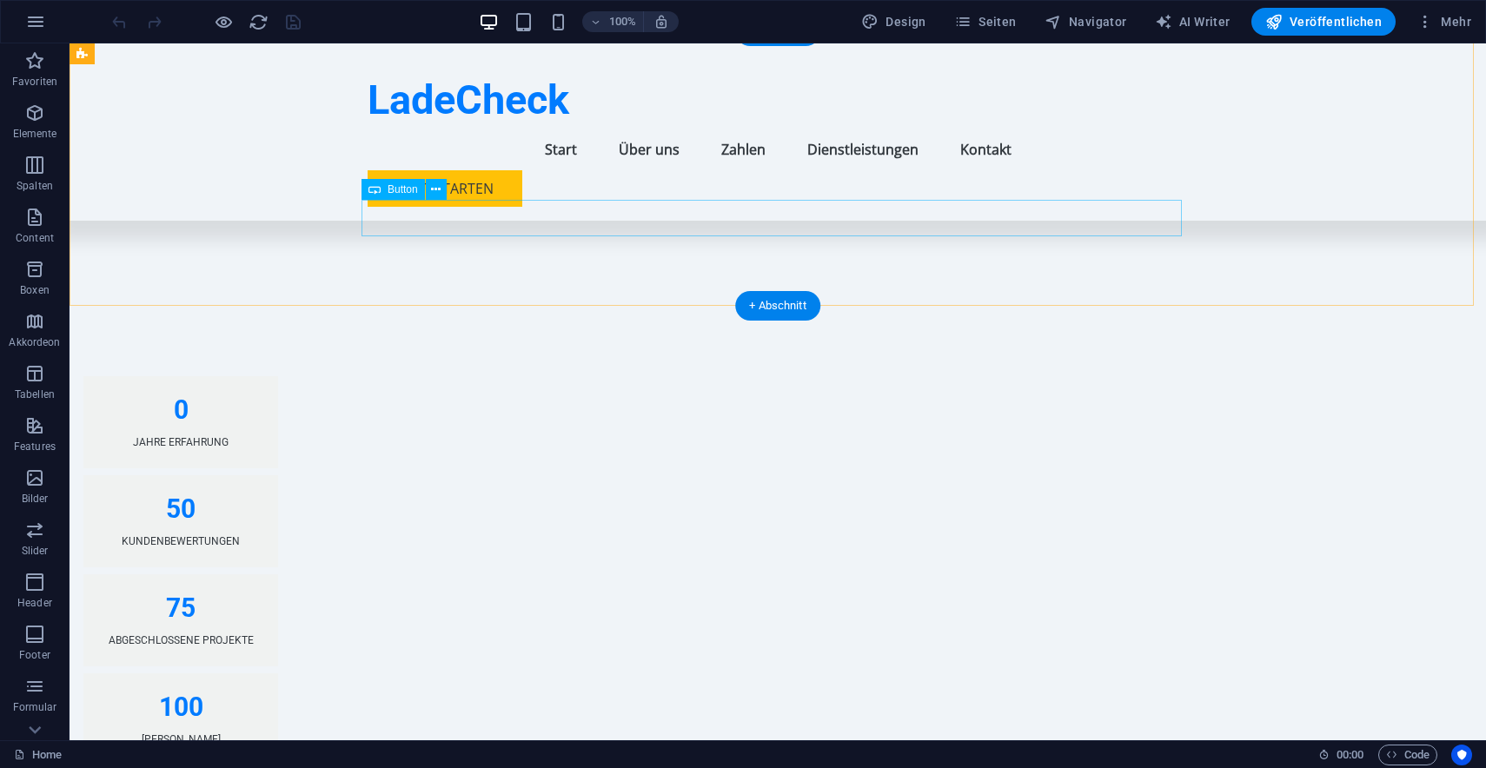
scroll to position [1300, 0]
